Goal: Task Accomplishment & Management: Manage account settings

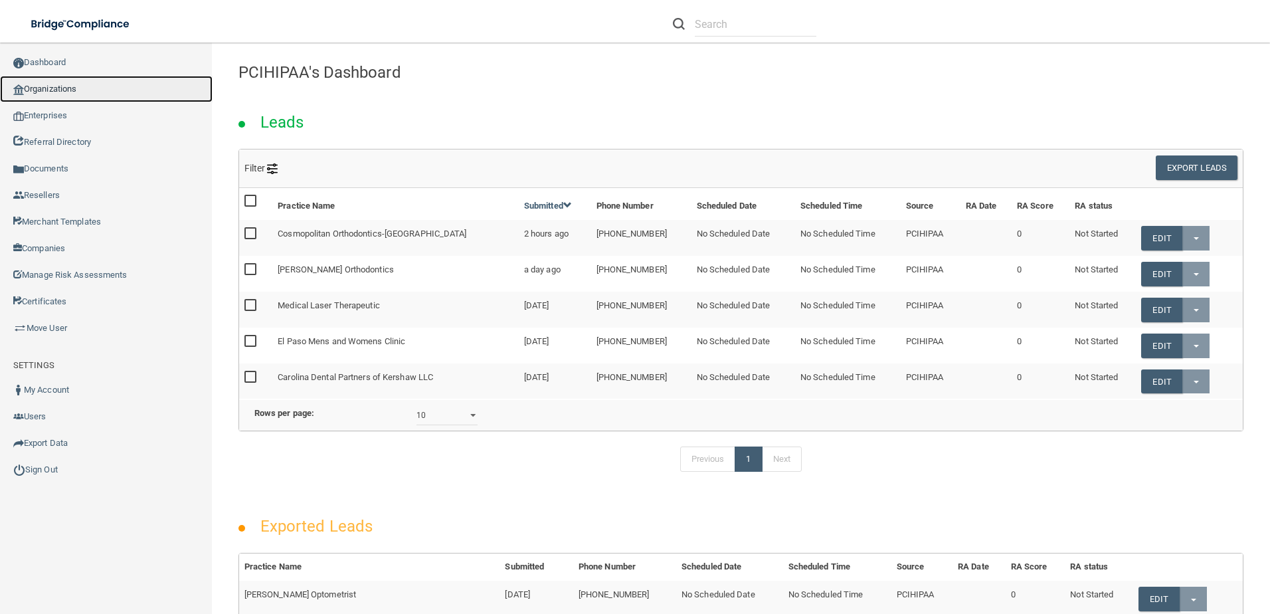
click at [47, 92] on link "Organizations" at bounding box center [106, 89] width 213 height 27
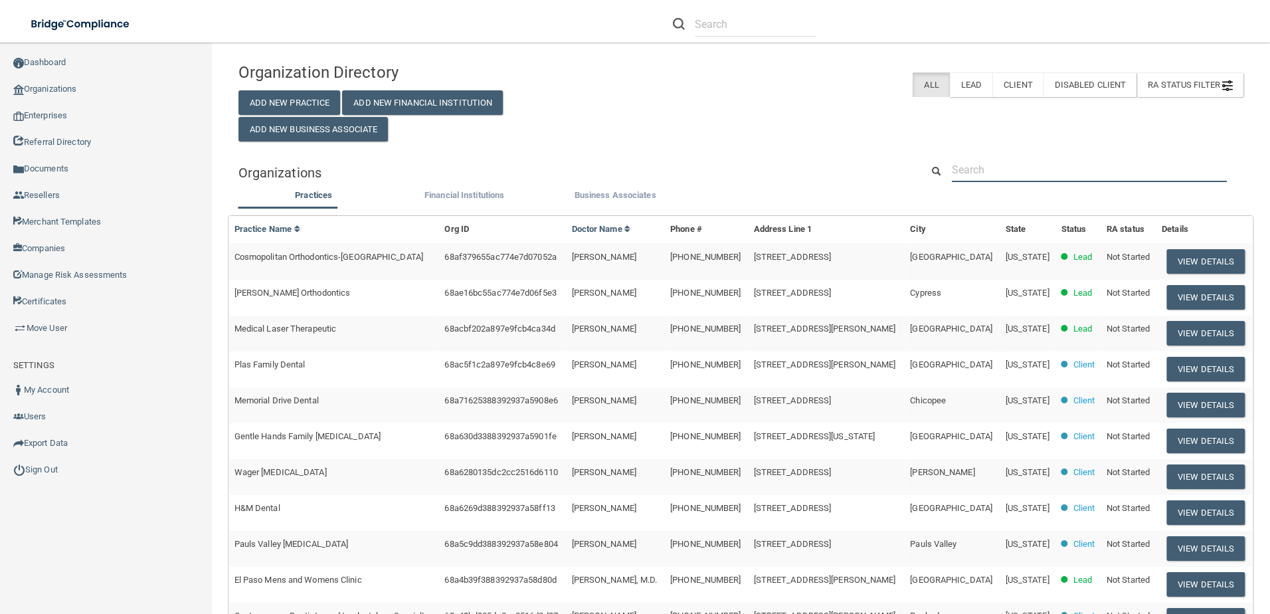
paste input "Medical Laser Therapeutic"
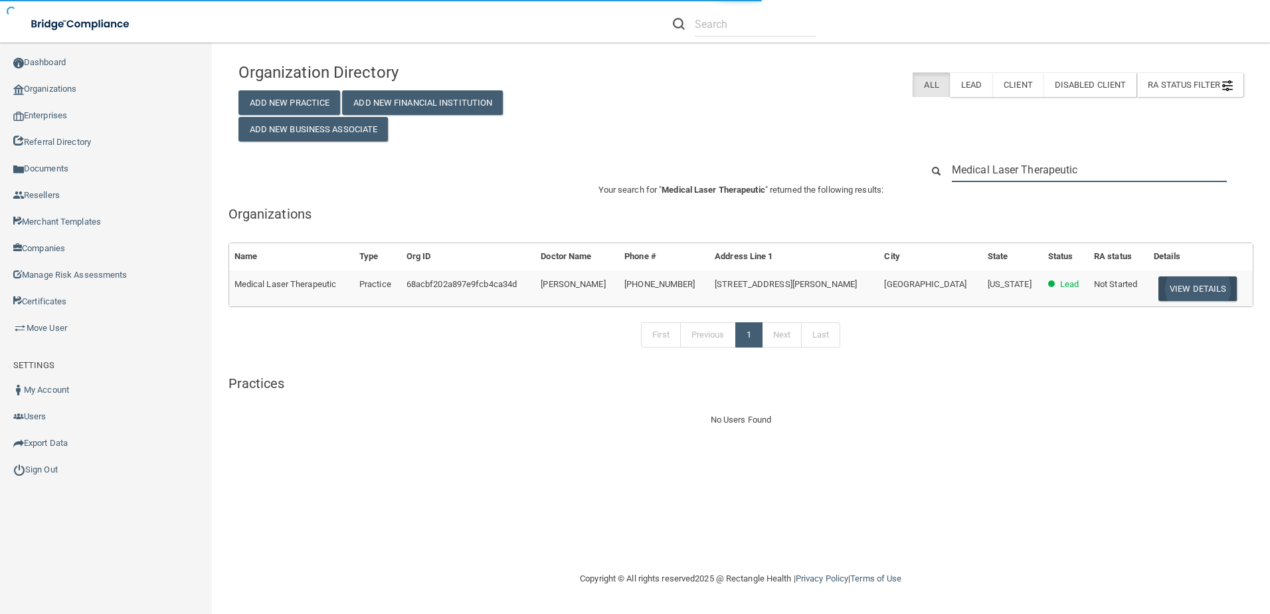
type input "Medical Laser Therapeutic"
click at [1190, 290] on button "View Details" at bounding box center [1197, 288] width 78 height 25
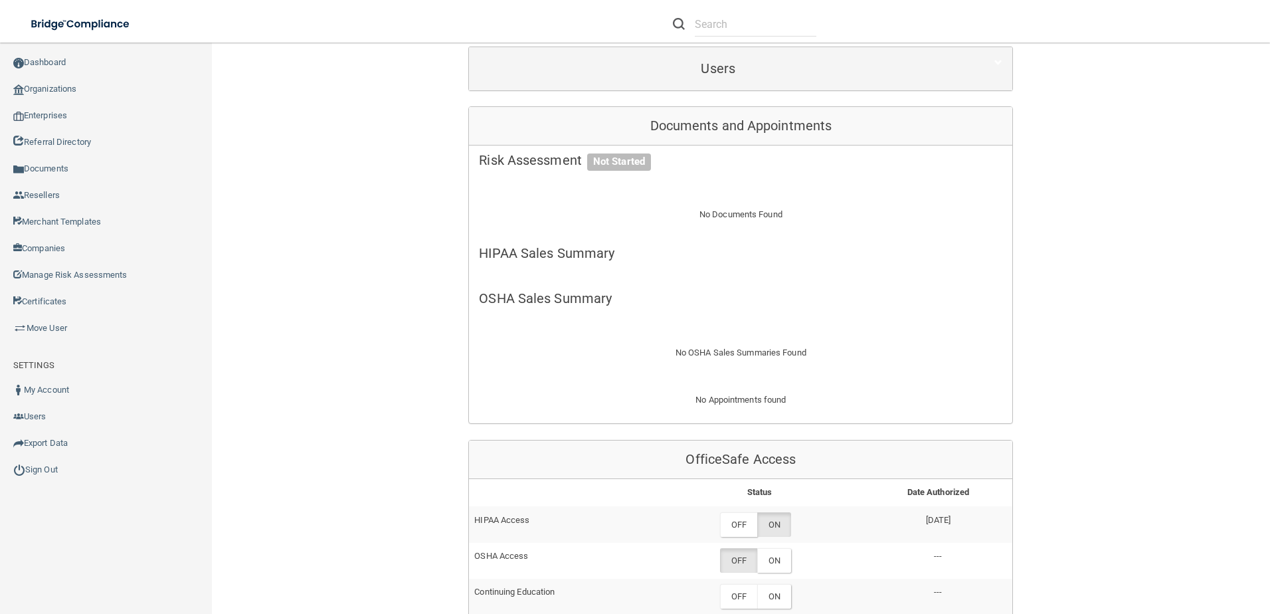
scroll to position [332, 0]
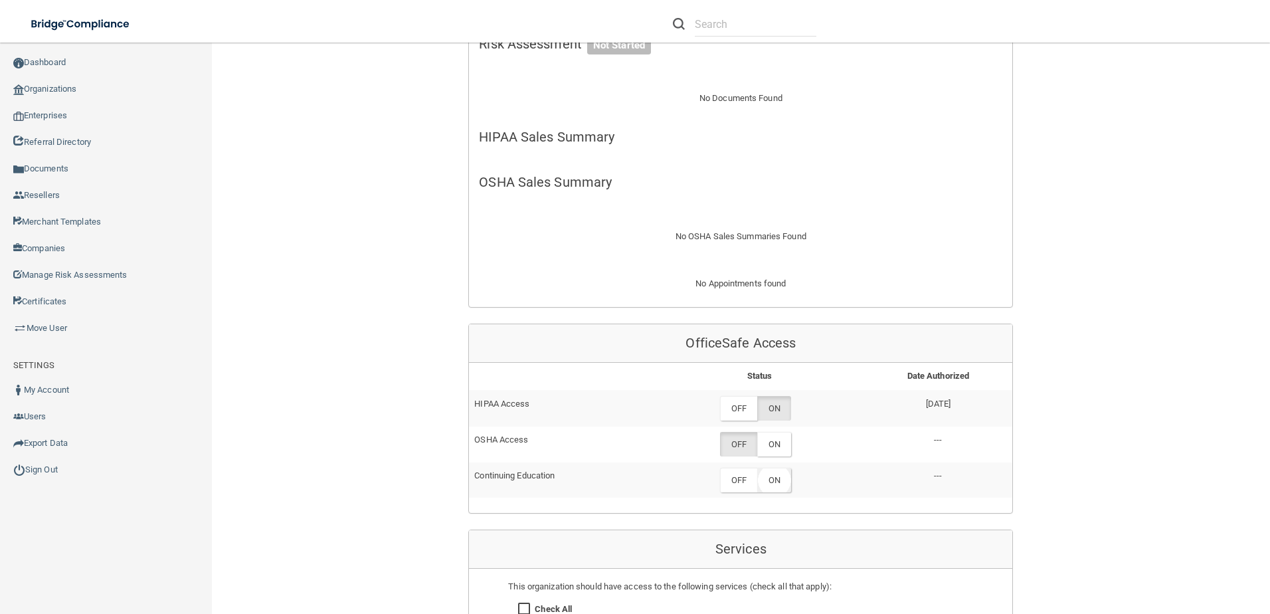
click at [768, 477] on label "ON" at bounding box center [774, 480] width 34 height 25
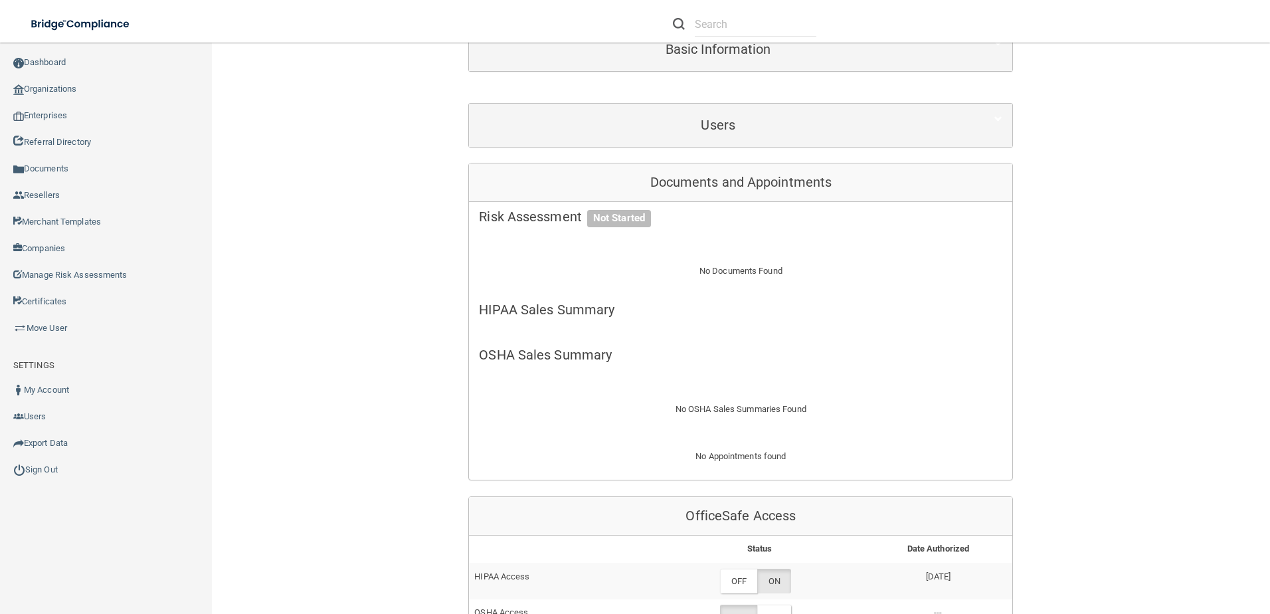
scroll to position [0, 0]
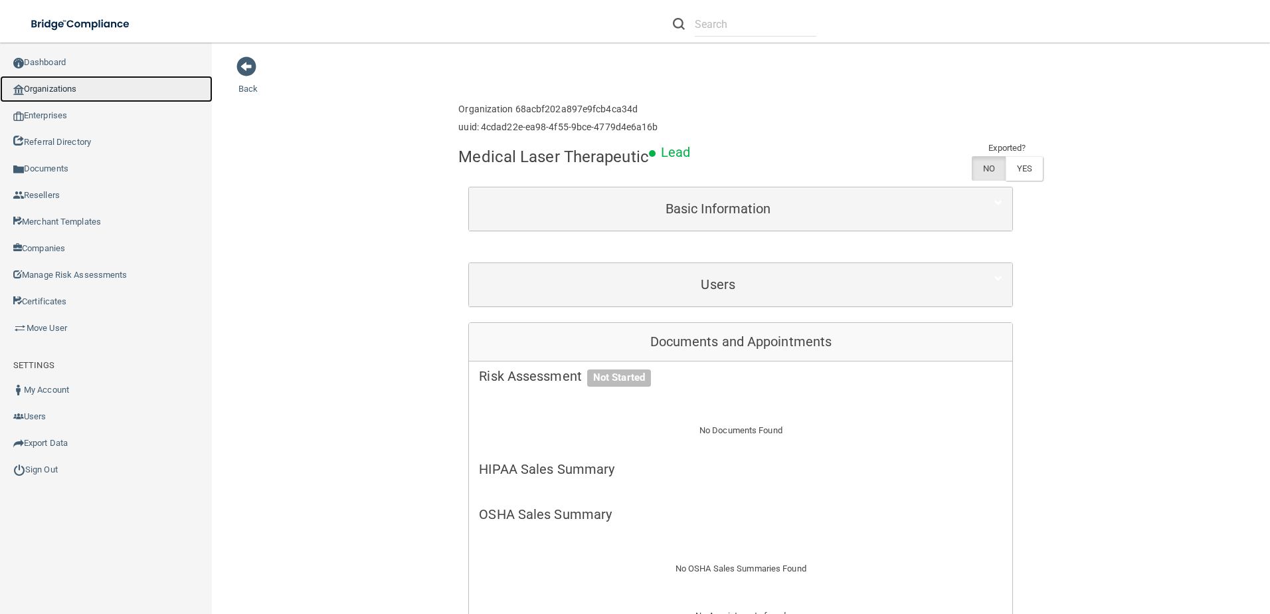
click at [62, 95] on link "Organizations" at bounding box center [106, 89] width 213 height 27
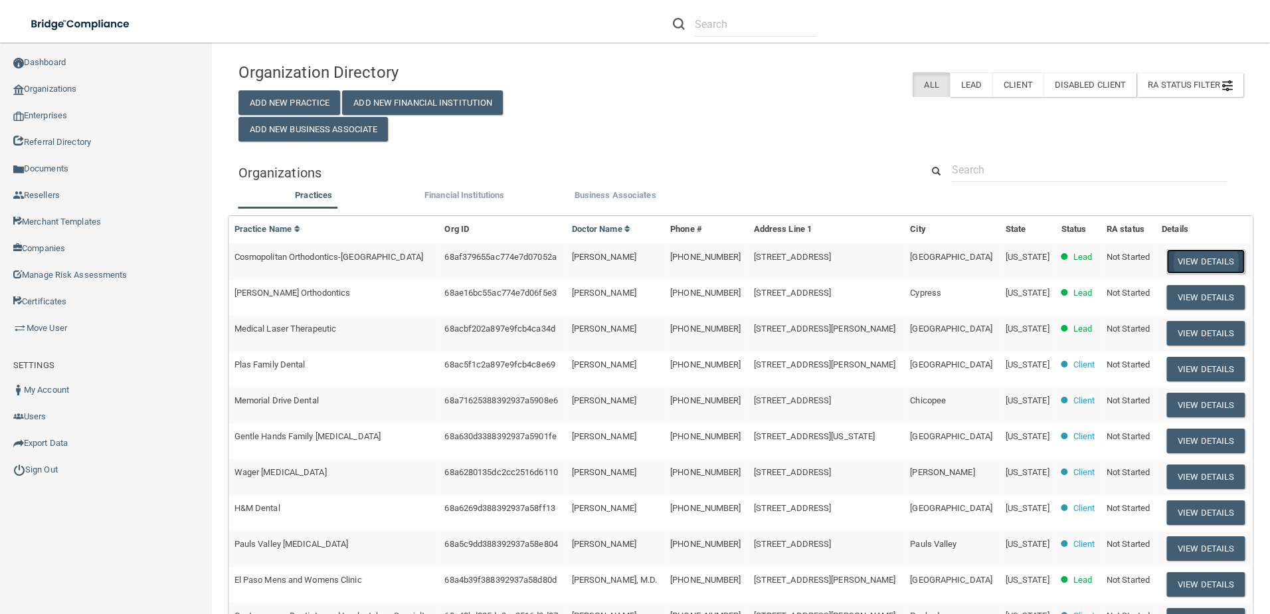
click at [1191, 257] on button "View Details" at bounding box center [1205, 261] width 78 height 25
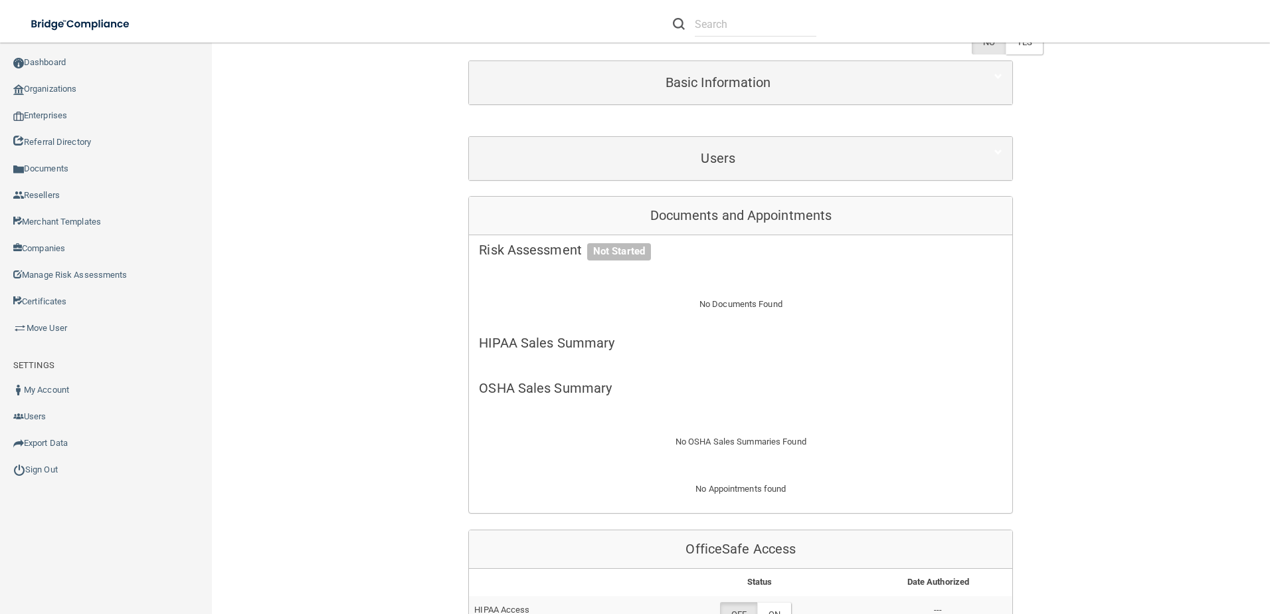
scroll to position [266, 0]
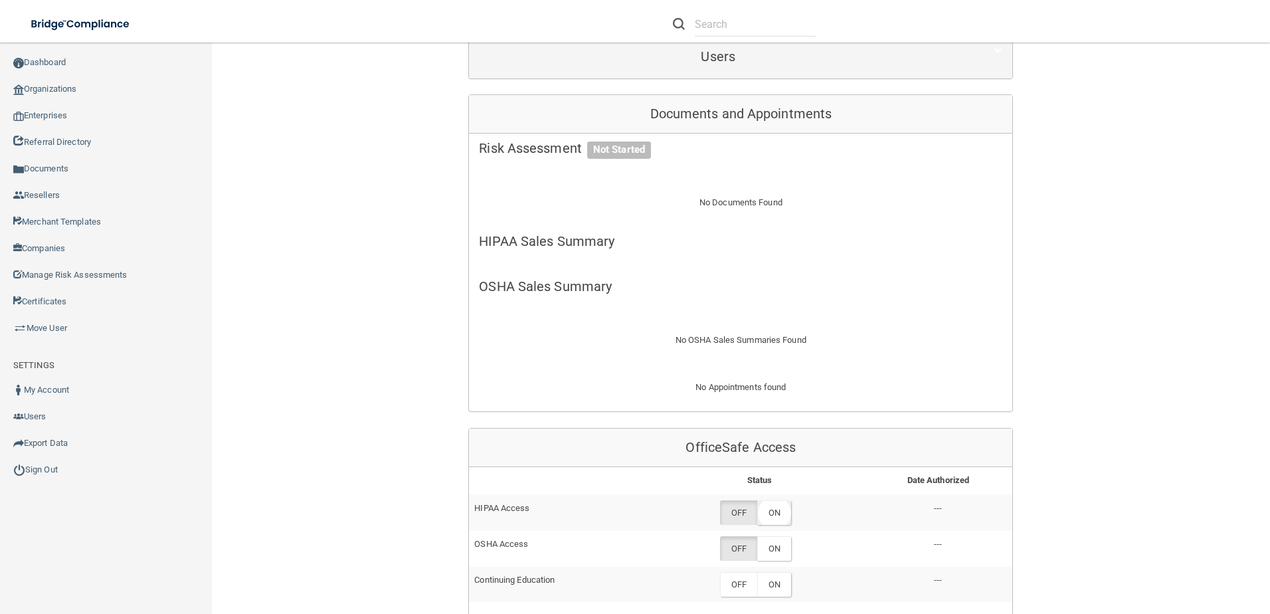
click at [772, 518] on label "ON" at bounding box center [774, 512] width 34 height 25
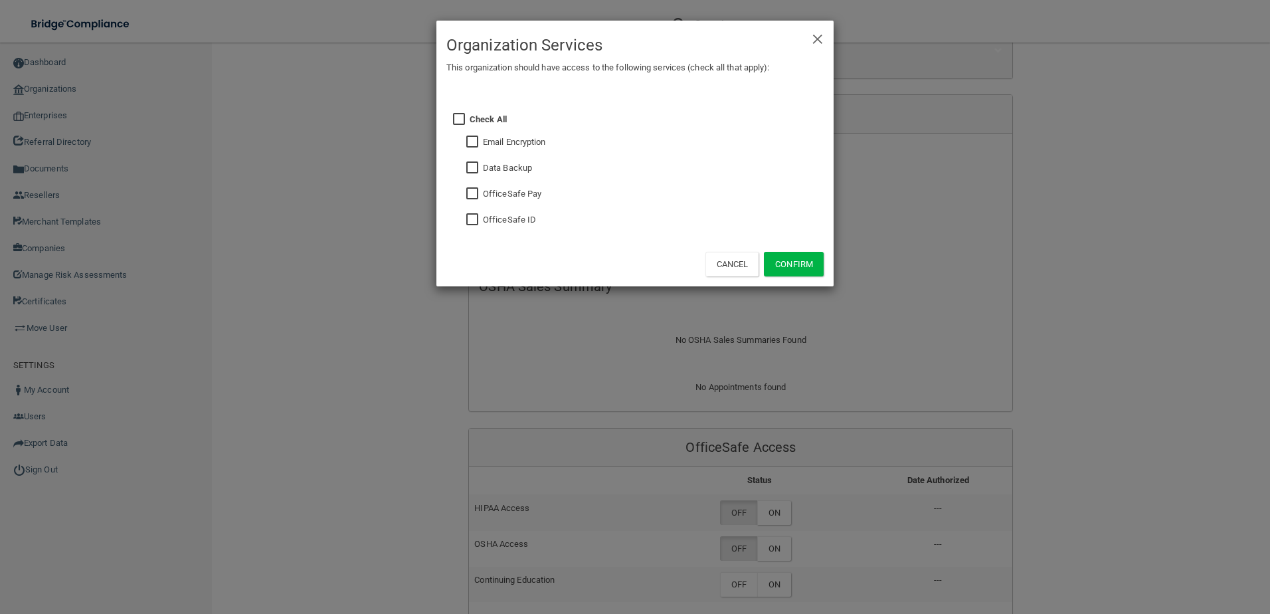
click at [474, 219] on input "checkbox" at bounding box center [473, 220] width 15 height 11
checkbox input "true"
click at [472, 167] on input "checkbox" at bounding box center [473, 168] width 15 height 11
checkbox input "true"
click at [767, 254] on button "Confirm" at bounding box center [794, 264] width 60 height 25
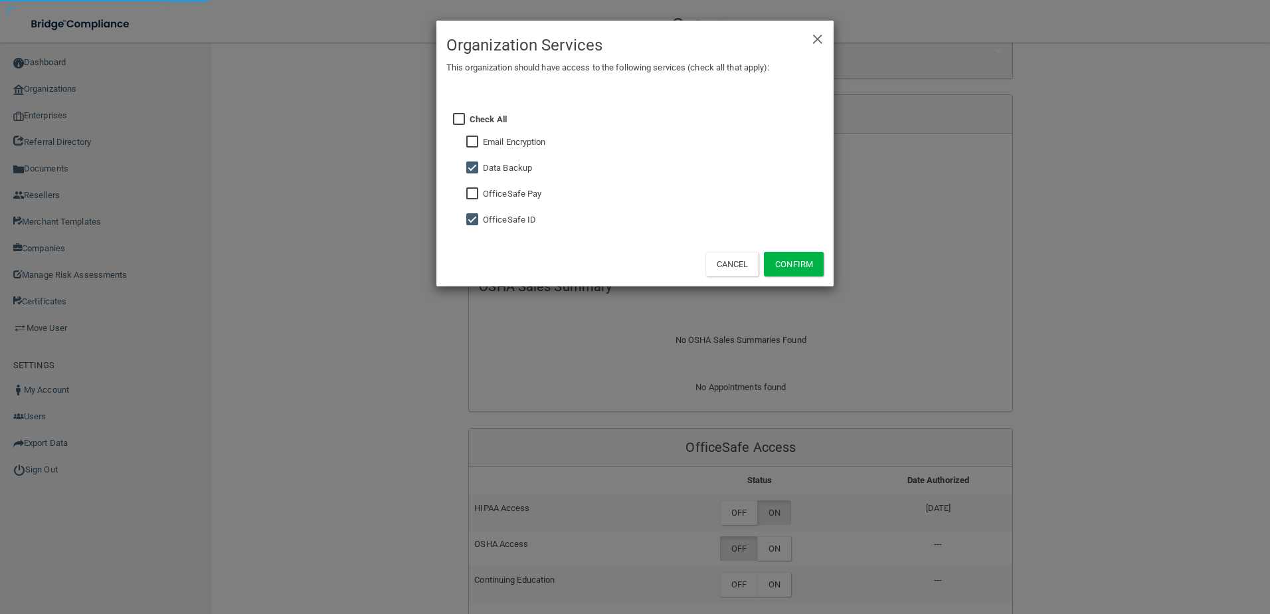
click at [774, 557] on div "× Close Organization Services This organization should have access to the follo…" at bounding box center [635, 307] width 1270 height 614
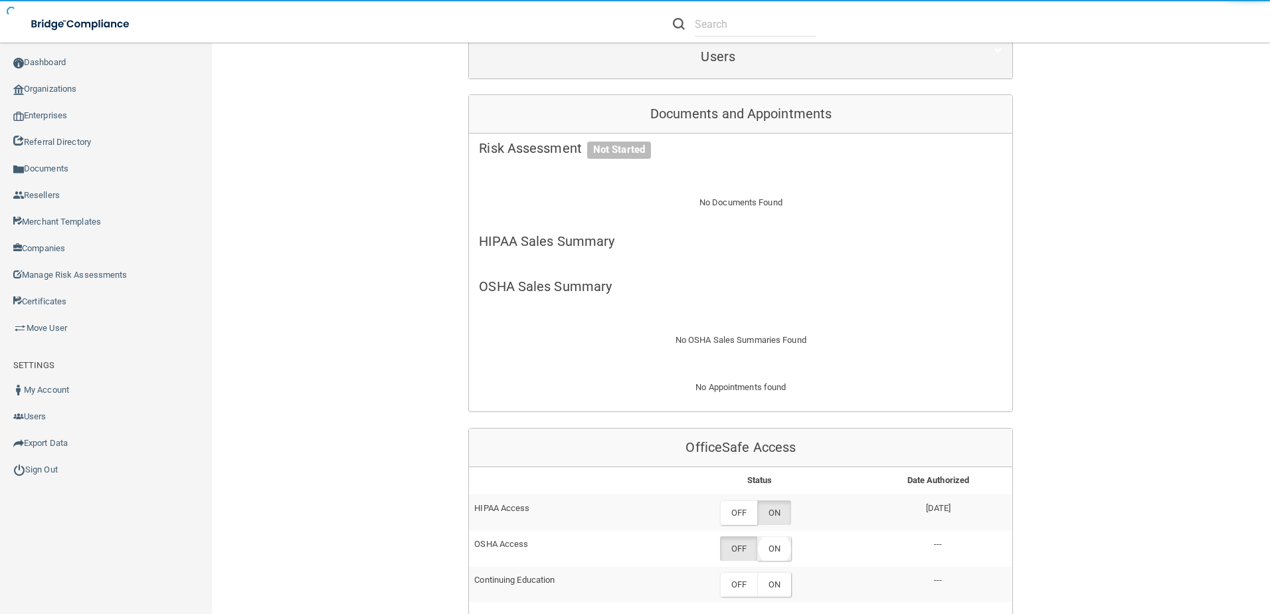
click at [770, 546] on label "ON" at bounding box center [774, 548] width 34 height 25
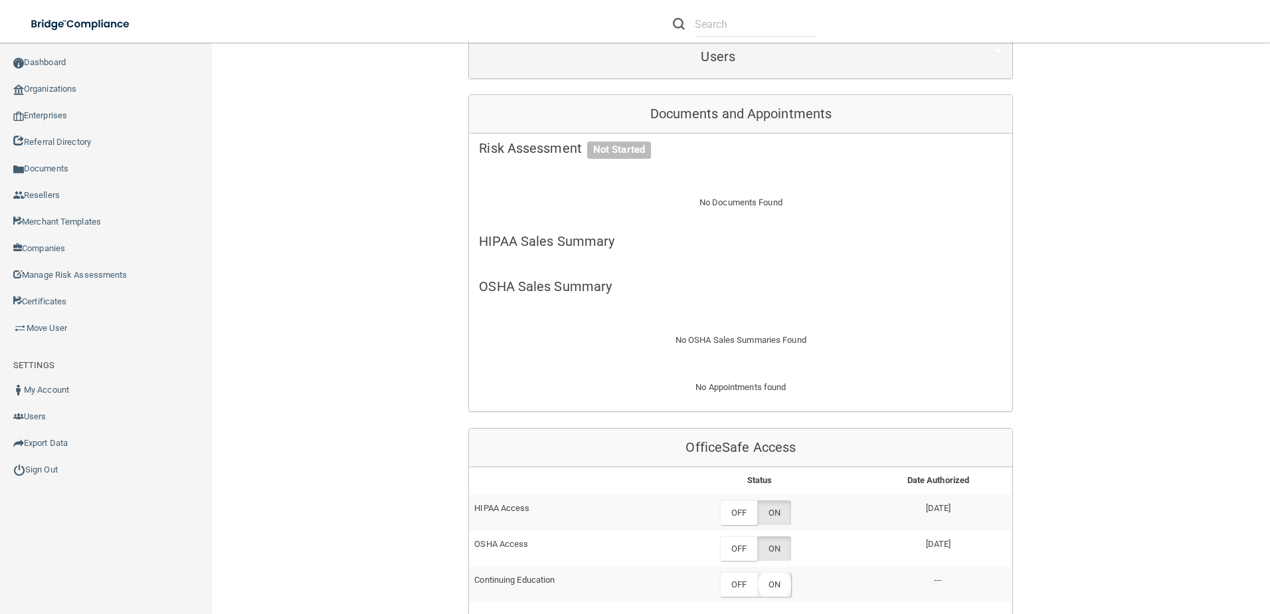
click at [775, 586] on label "ON" at bounding box center [774, 584] width 34 height 25
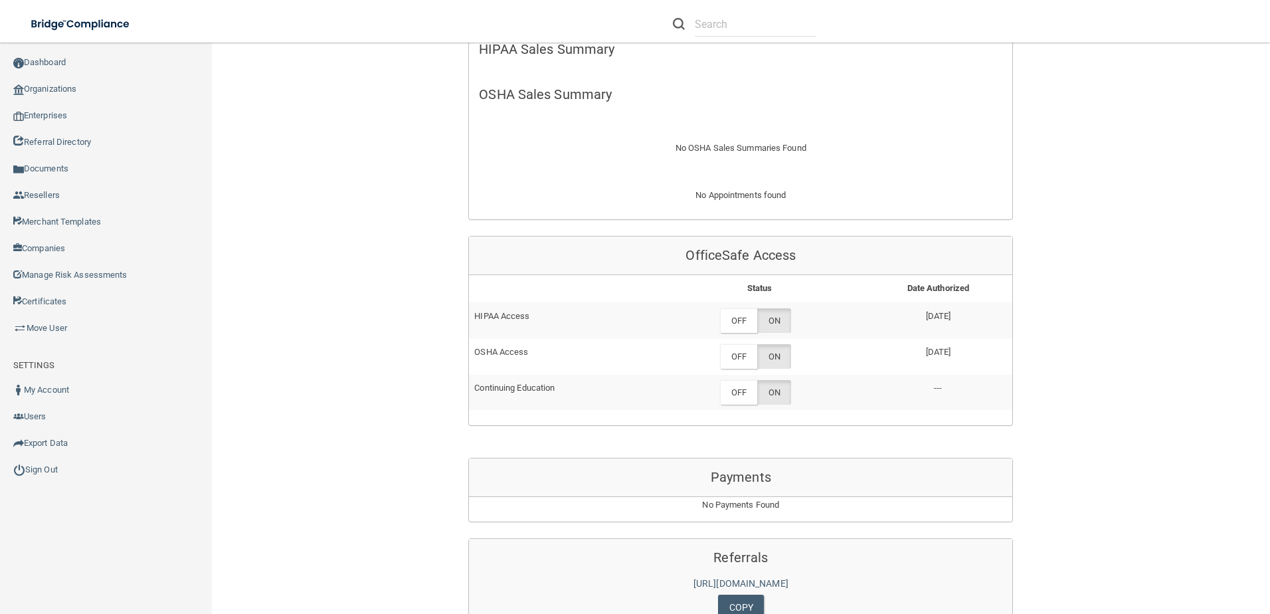
scroll to position [465, 0]
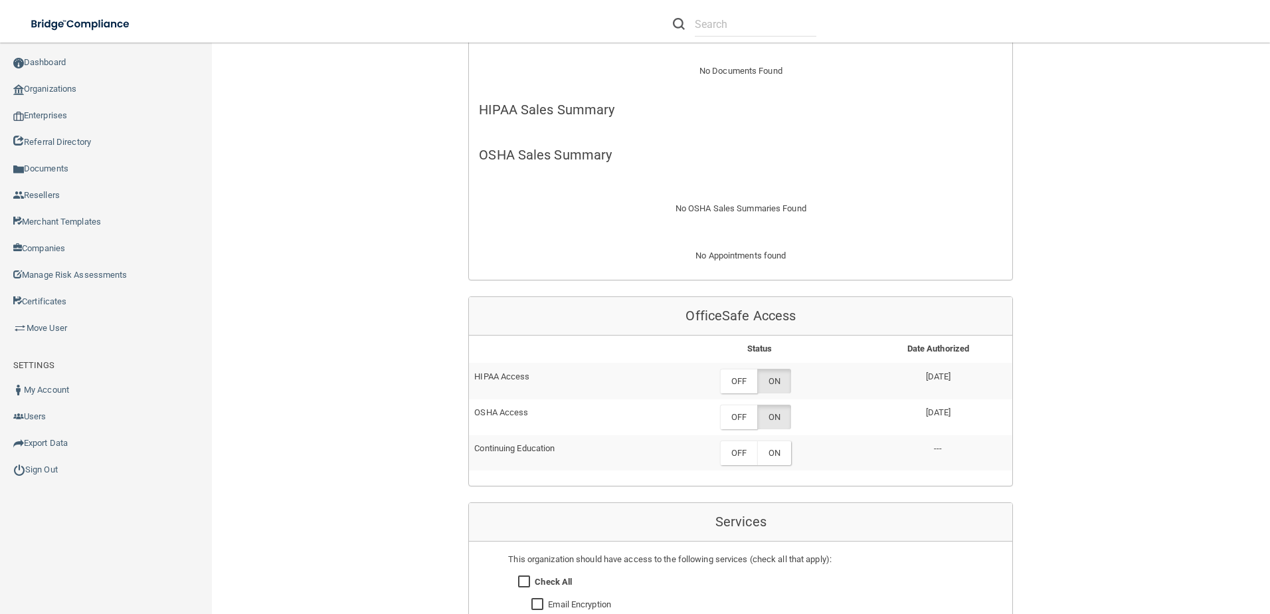
scroll to position [399, 0]
click at [775, 450] on label "ON" at bounding box center [774, 451] width 34 height 25
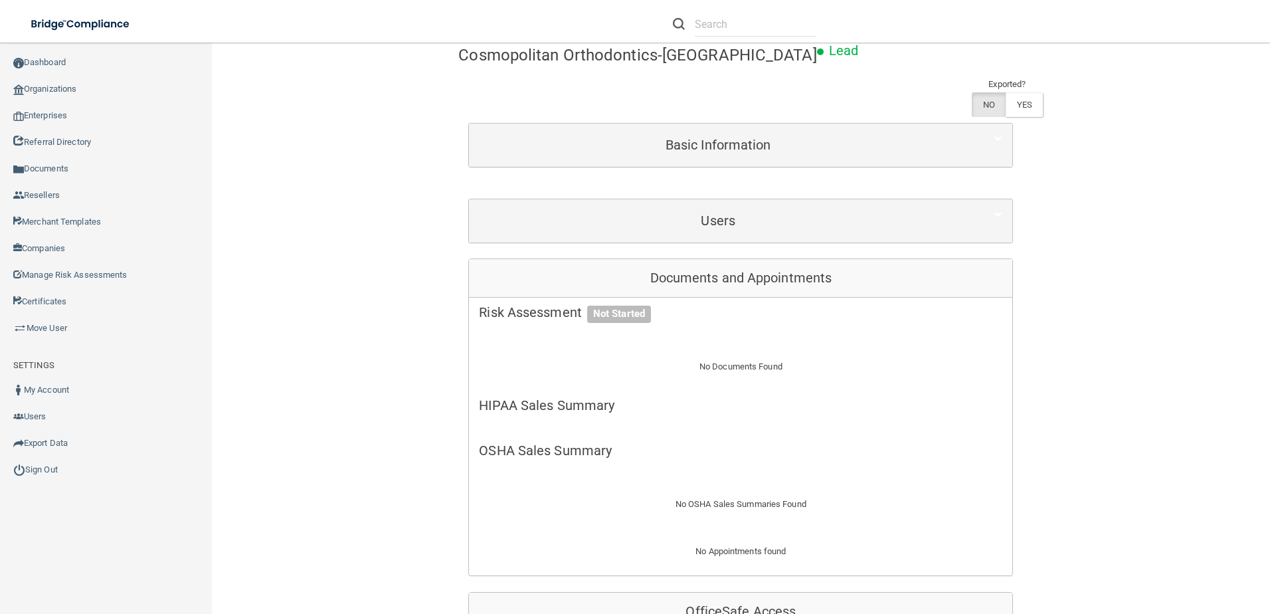
scroll to position [0, 0]
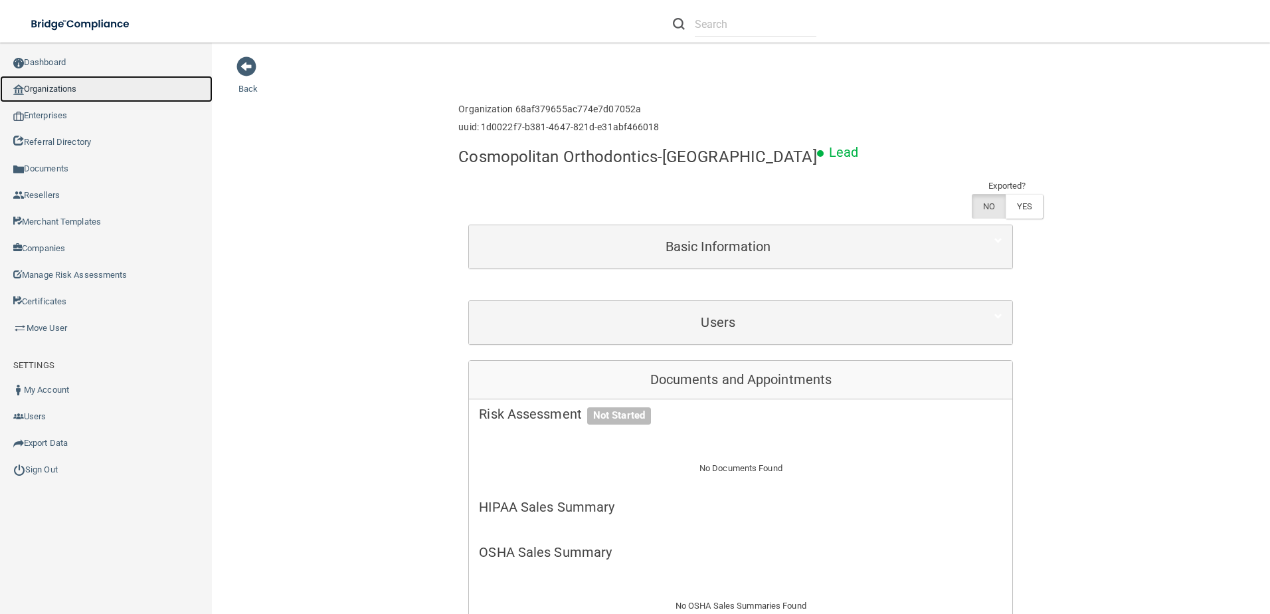
click at [49, 89] on link "Organizations" at bounding box center [106, 89] width 213 height 27
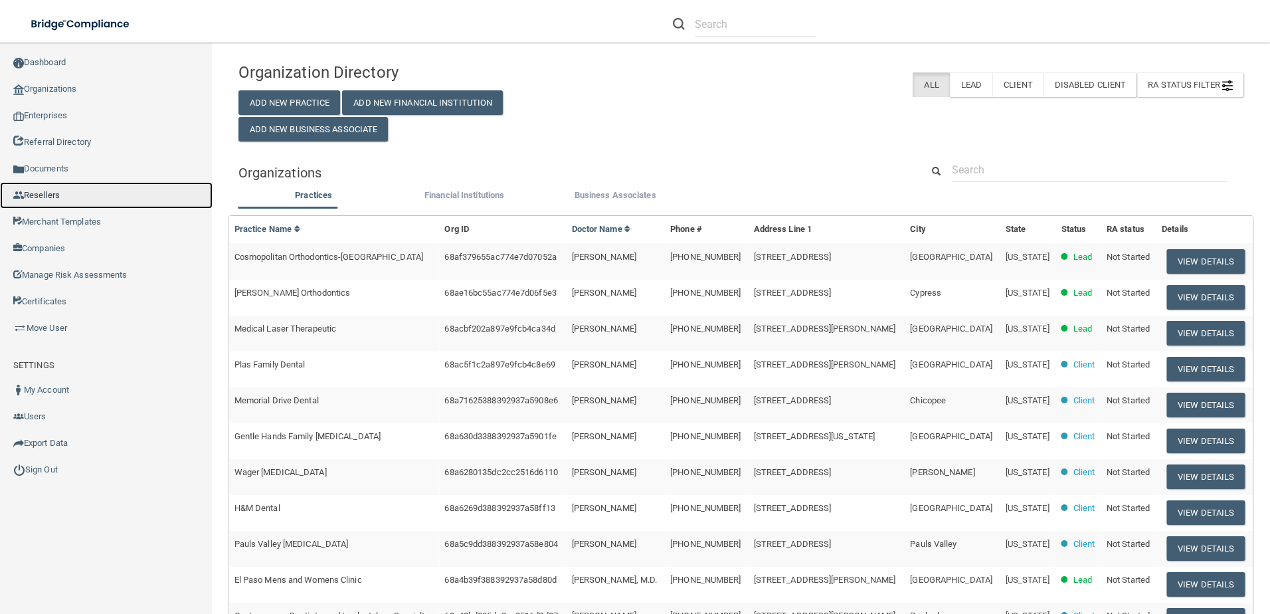
click at [207, 205] on link "Resellers" at bounding box center [106, 195] width 213 height 27
